Goal: Task Accomplishment & Management: Manage account settings

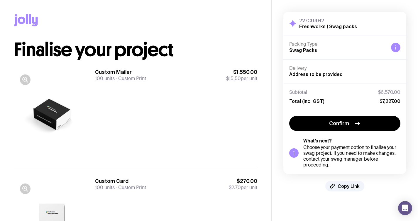
click at [128, 53] on h1 "Finalise your project" at bounding box center [135, 49] width 243 height 19
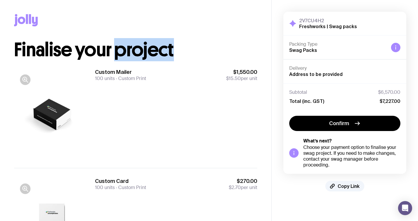
click at [128, 53] on h1 "Finalise your project" at bounding box center [135, 49] width 243 height 19
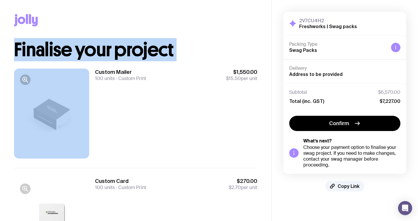
click at [128, 53] on h1 "Finalise your project" at bounding box center [135, 49] width 243 height 19
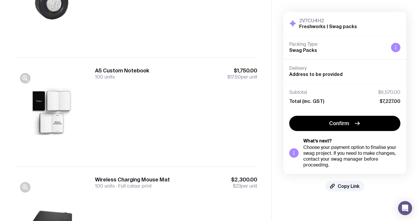
scroll to position [505, 0]
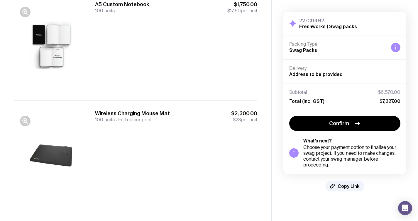
click at [15, 50] on div at bounding box center [51, 46] width 75 height 90
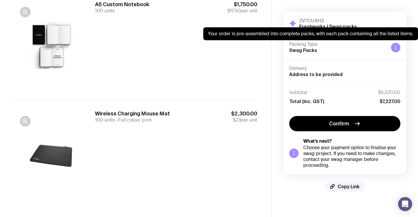
click at [399, 48] on div at bounding box center [395, 47] width 9 height 9
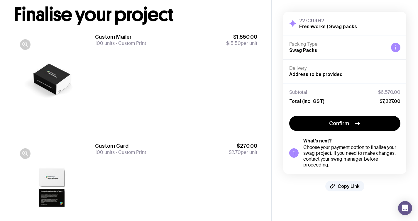
scroll to position [0, 0]
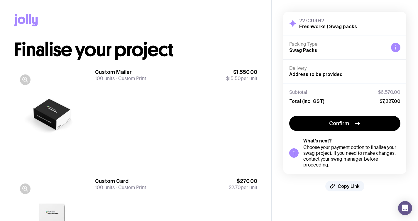
click at [53, 46] on h1 "Finalise your project" at bounding box center [135, 49] width 243 height 19
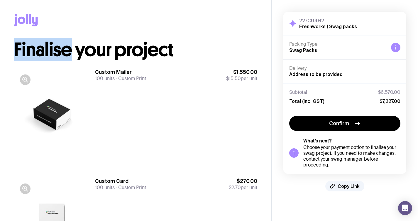
click at [53, 46] on h1 "Finalise your project" at bounding box center [135, 49] width 243 height 19
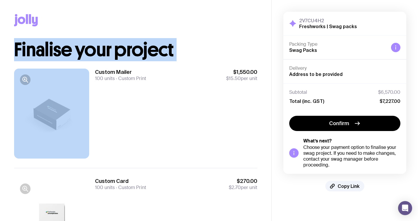
click at [53, 47] on h1 "Finalise your project" at bounding box center [135, 49] width 243 height 19
